Goal: Find specific page/section: Find specific page/section

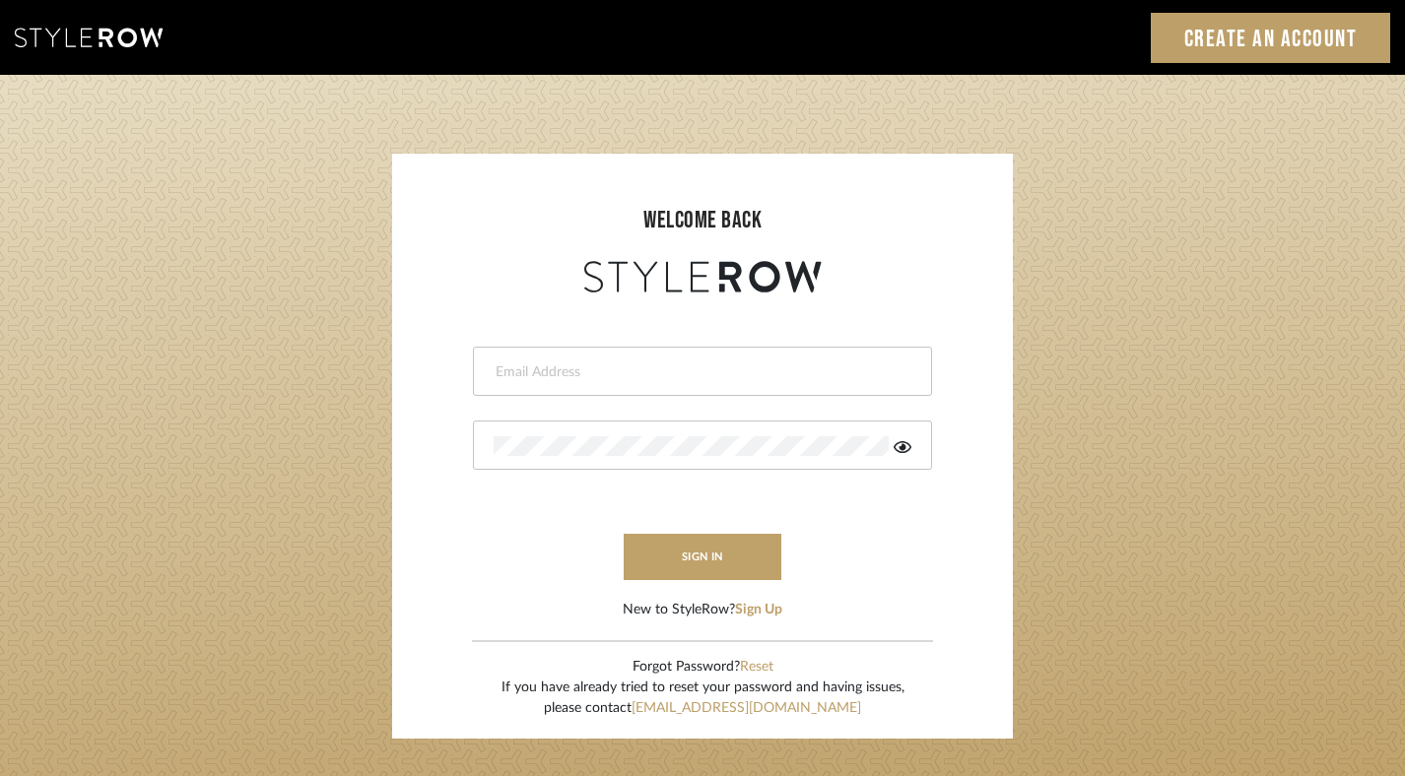
click at [580, 376] on input "email" at bounding box center [699, 372] width 413 height 20
type input "[PERSON_NAME][EMAIL_ADDRESS][DOMAIN_NAME]"
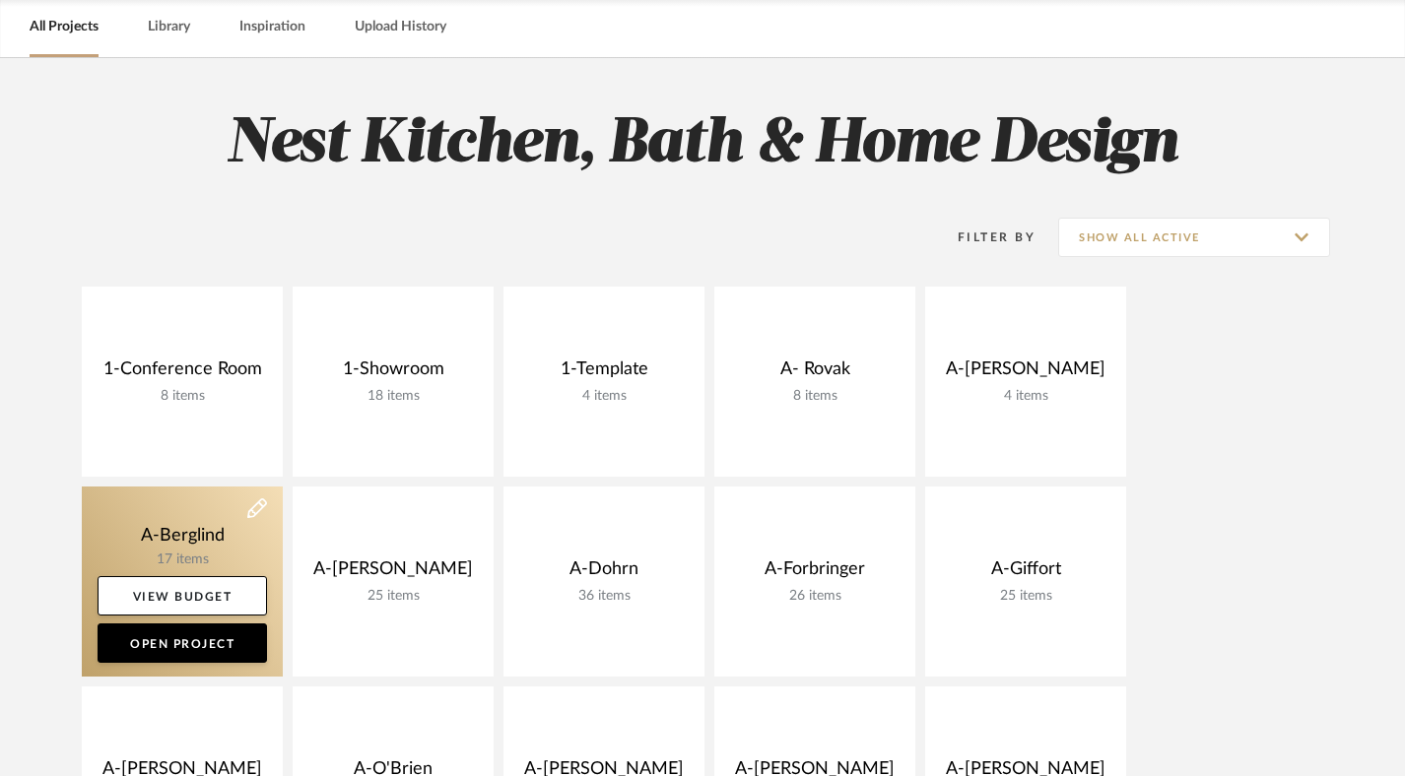
scroll to position [89, 0]
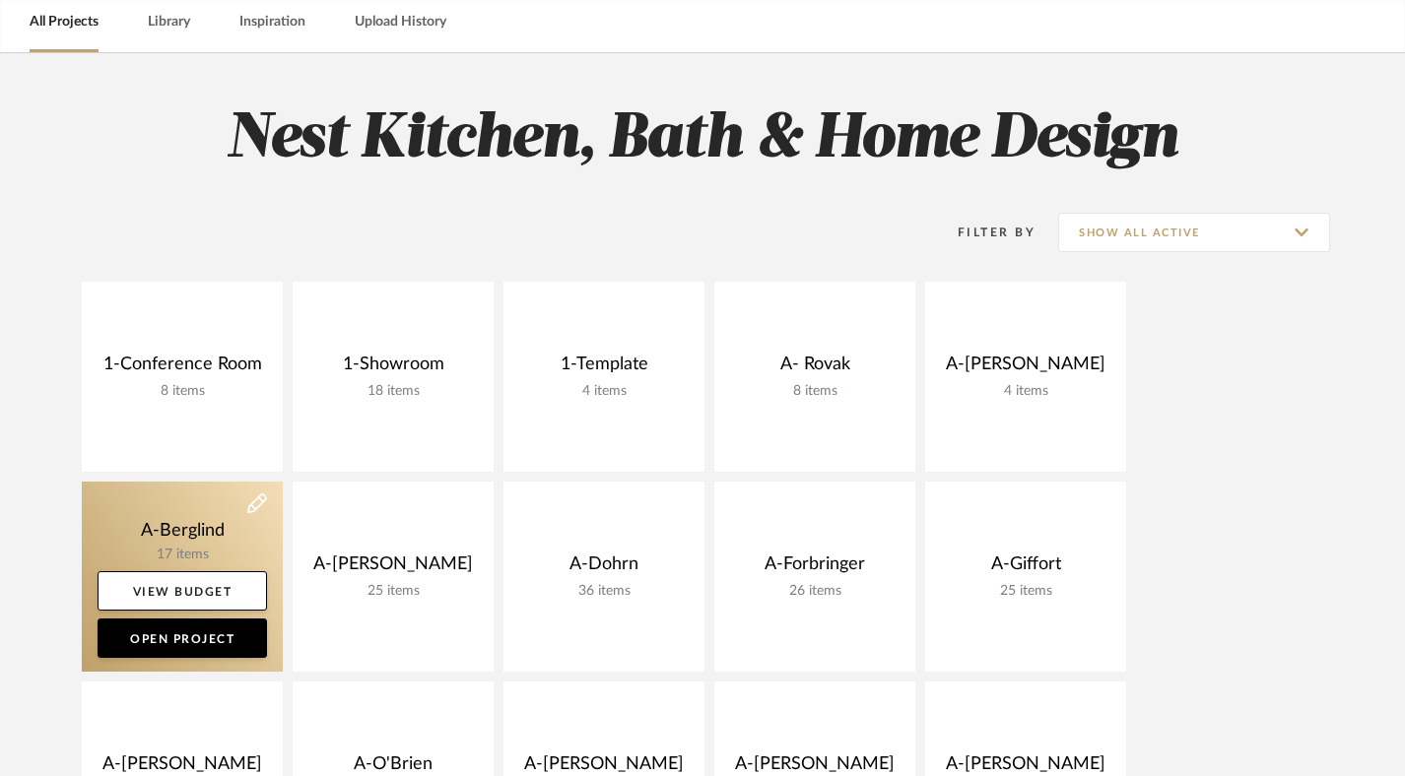
click at [186, 543] on link at bounding box center [182, 577] width 201 height 190
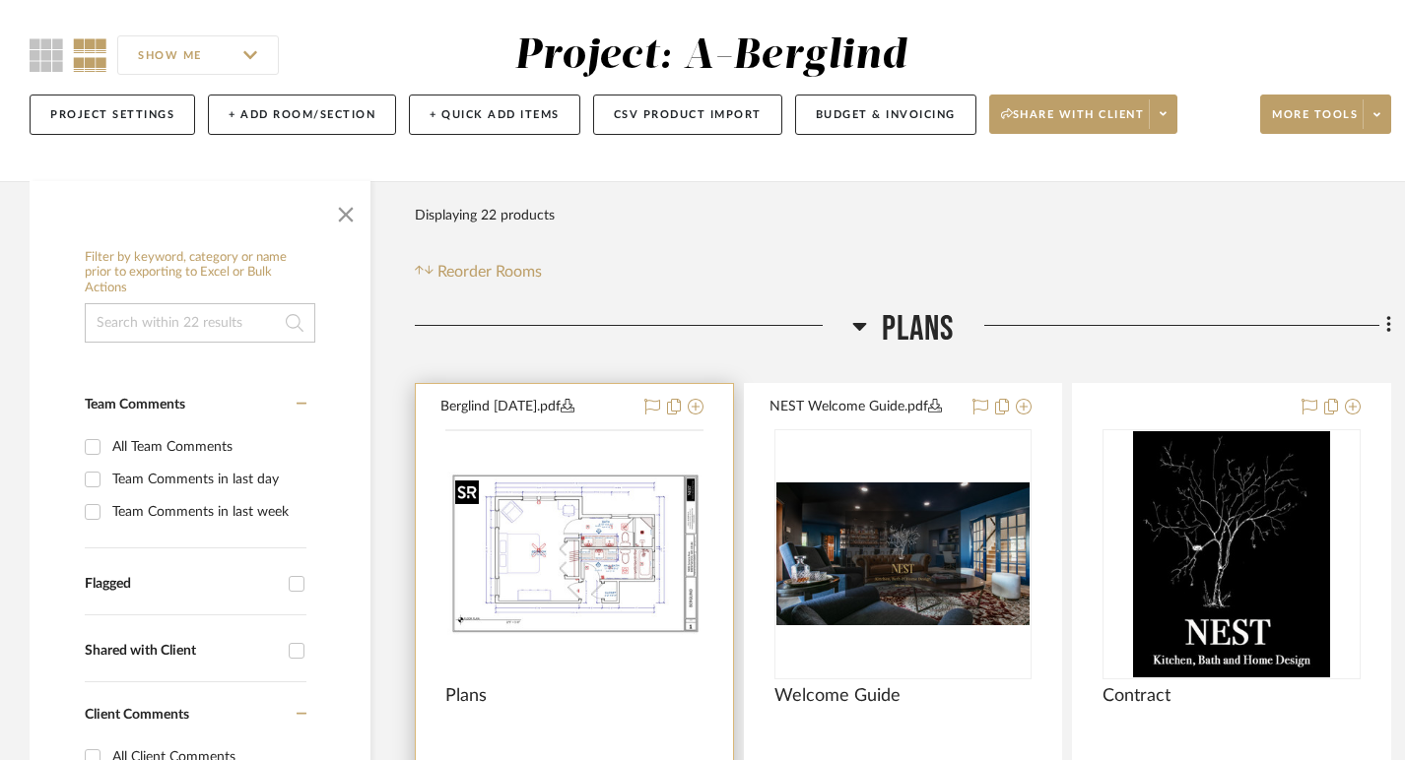
scroll to position [184, 0]
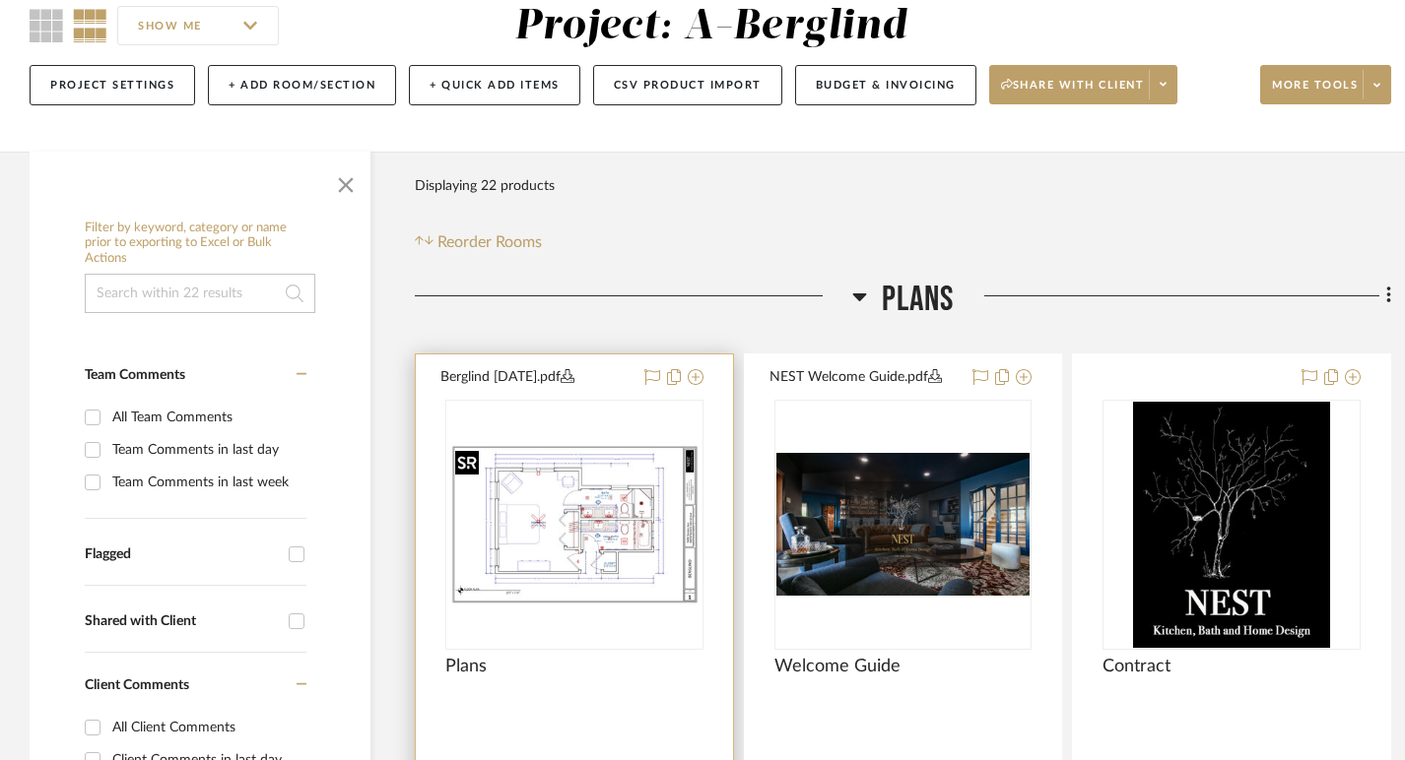
click at [0, 0] on img at bounding box center [0, 0] width 0 height 0
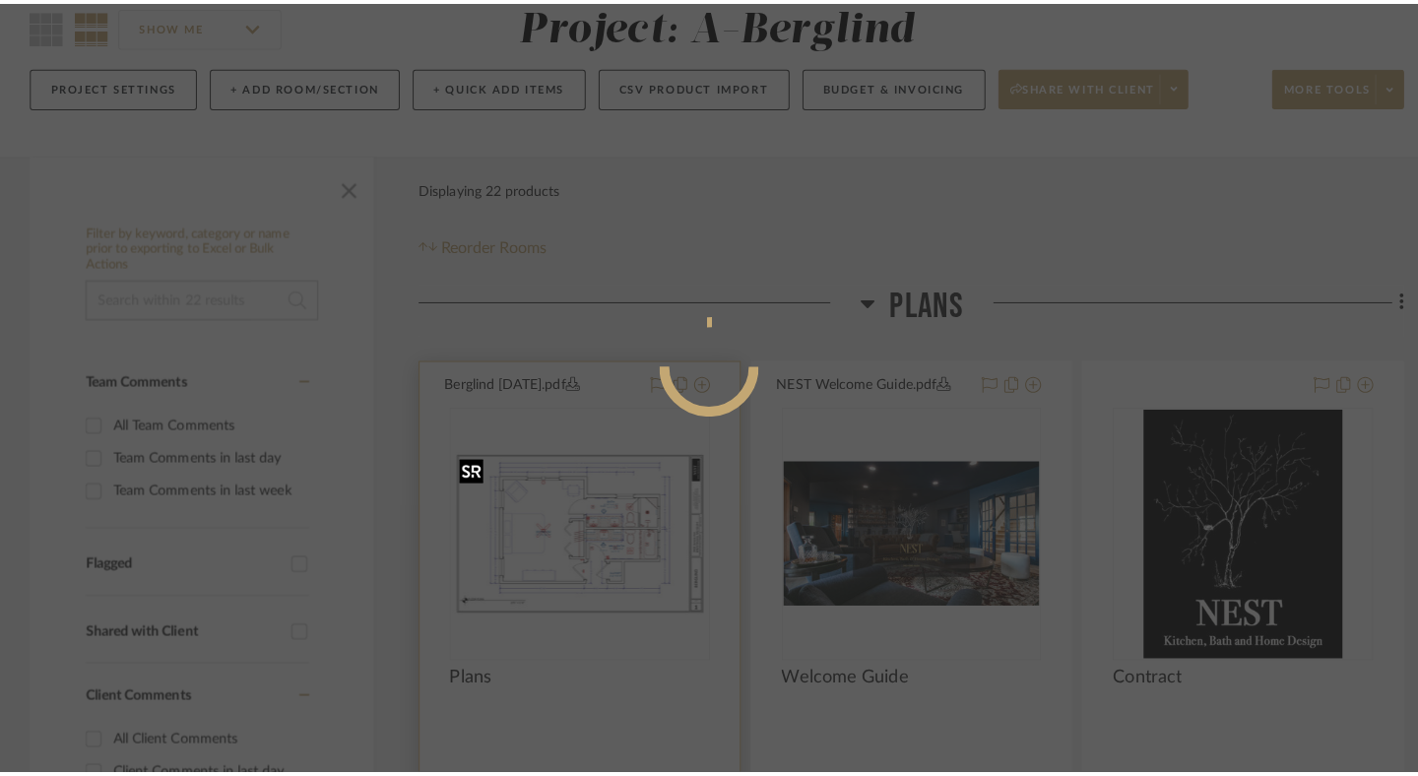
scroll to position [0, 0]
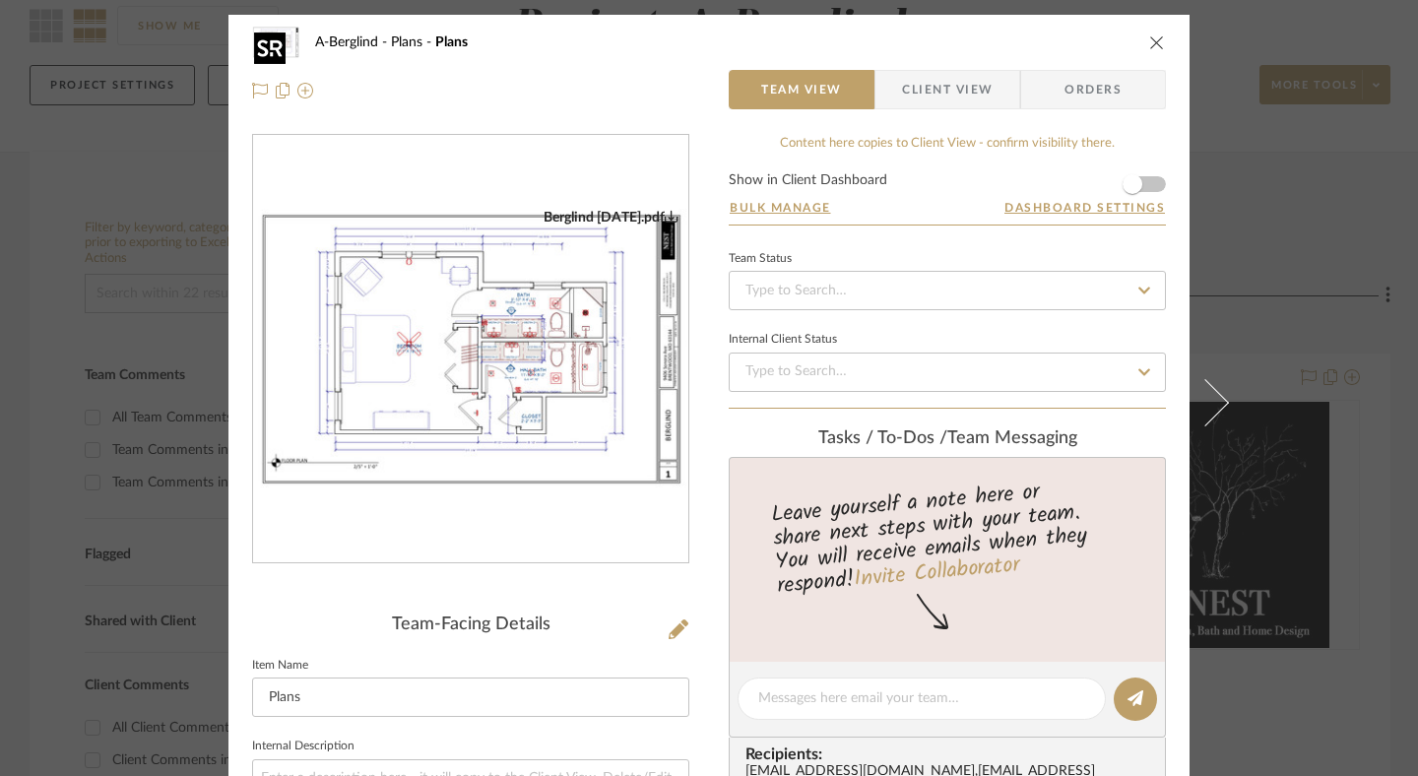
click at [494, 345] on img "0" at bounding box center [470, 350] width 435 height 282
click at [1149, 44] on icon "close" at bounding box center [1157, 42] width 16 height 16
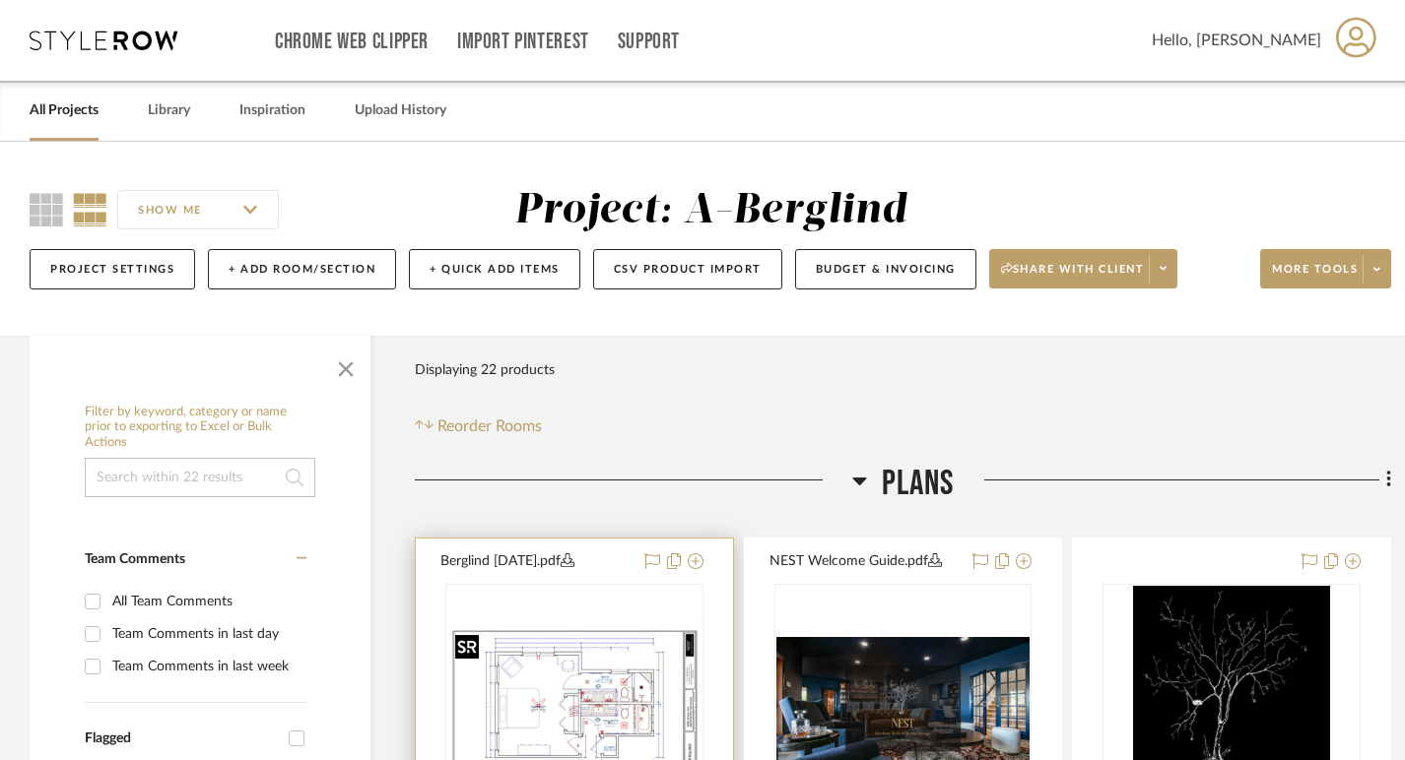
click at [576, 674] on img "0" at bounding box center [574, 709] width 254 height 164
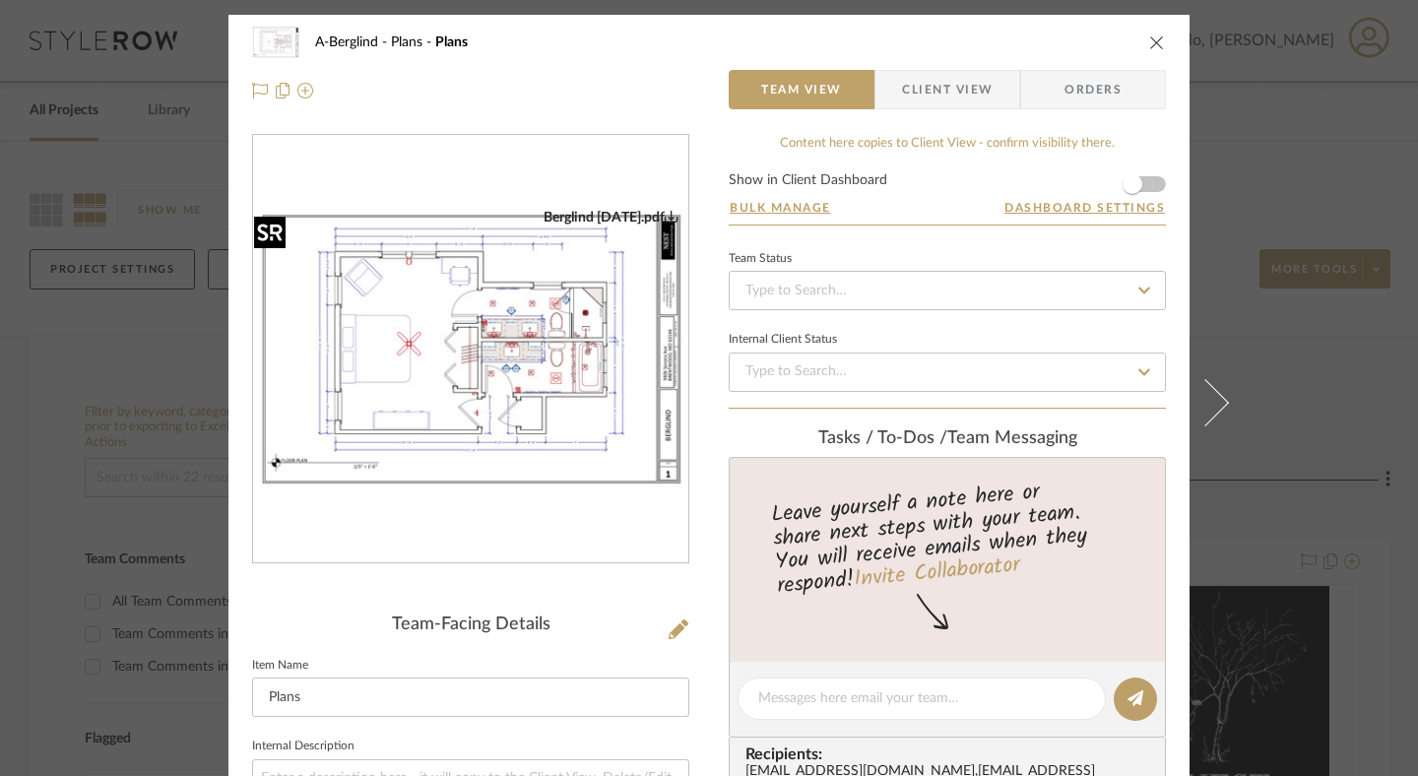
click at [479, 322] on img "0" at bounding box center [470, 350] width 435 height 282
